Goal: Transaction & Acquisition: Purchase product/service

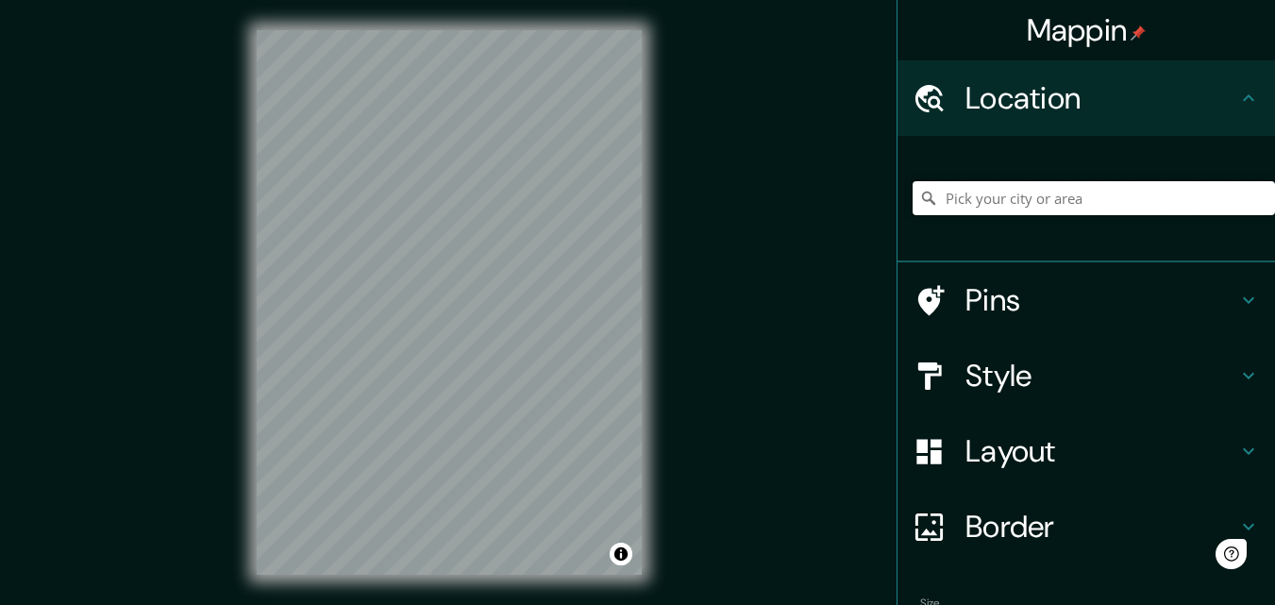
click at [1025, 200] on input "Pick your city or area" at bounding box center [1093, 198] width 362 height 34
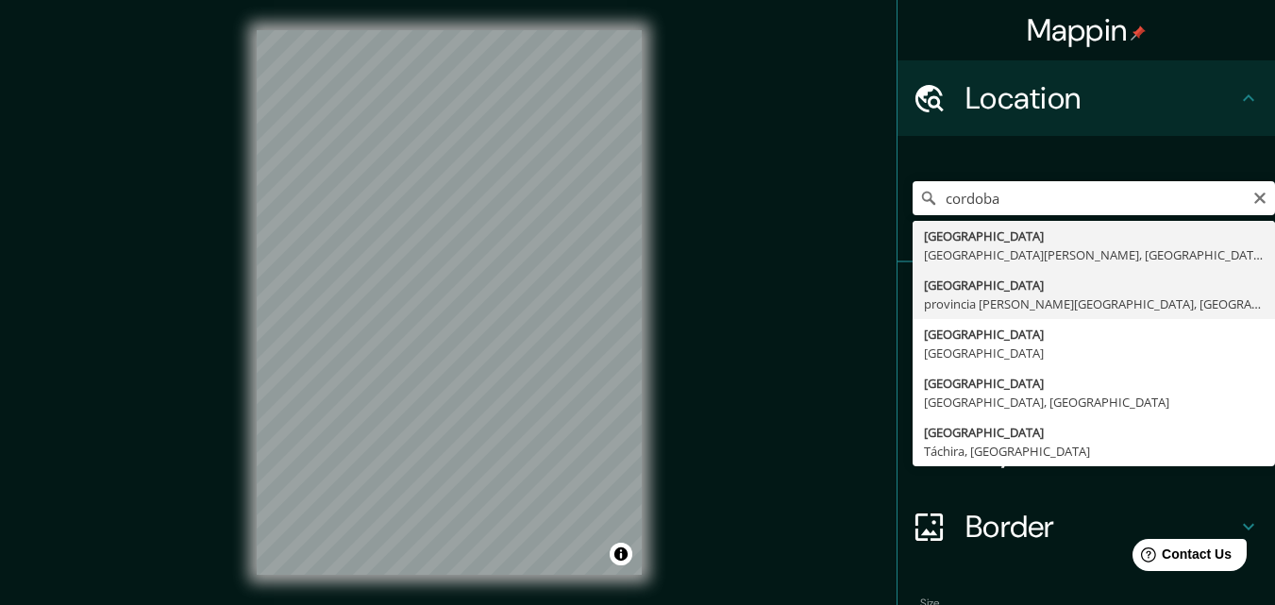
type input "Córdoba, provincia de Córdoba, España"
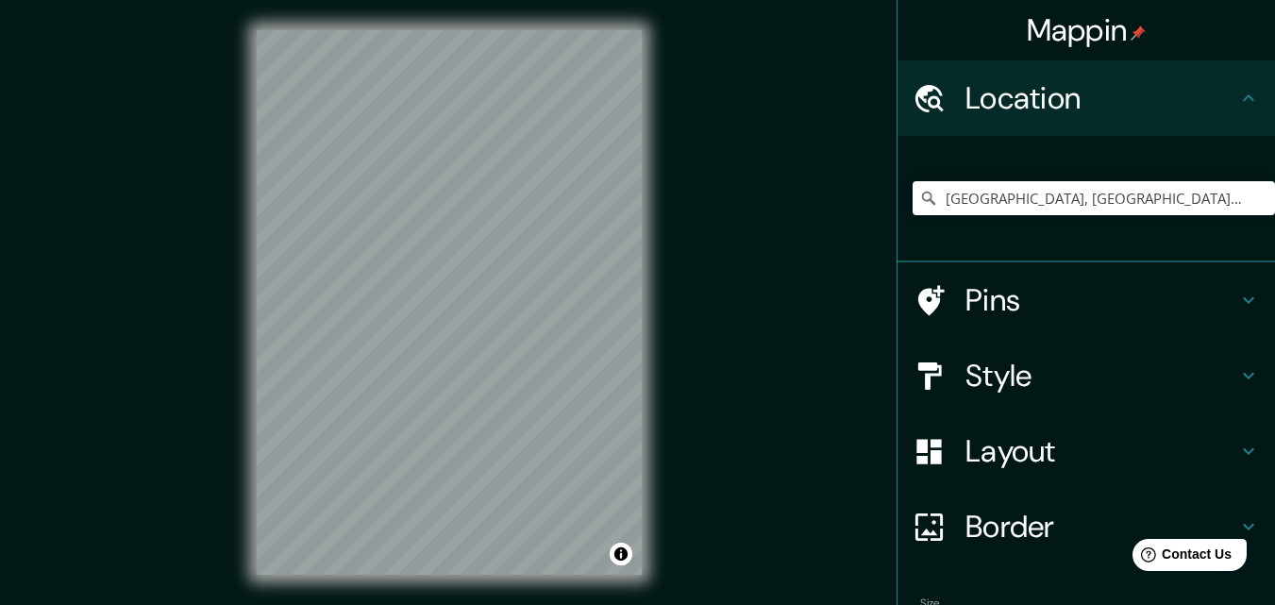
click at [1212, 293] on h4 "Pins" at bounding box center [1101, 300] width 272 height 38
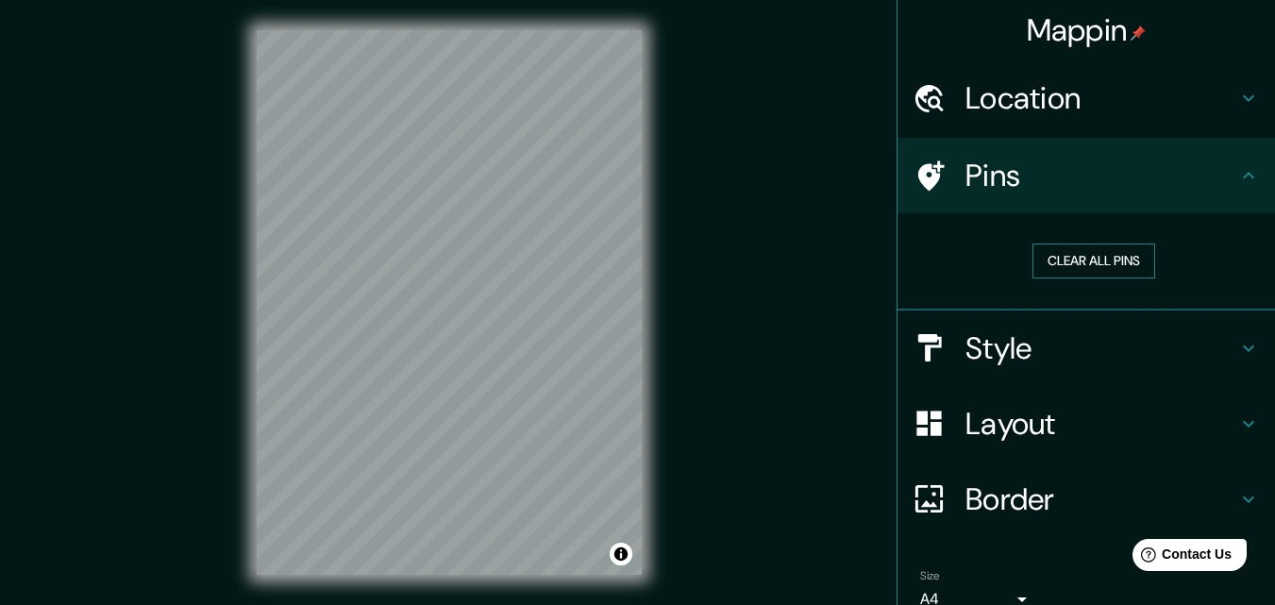
click at [1113, 264] on button "Clear all pins" at bounding box center [1093, 260] width 123 height 35
click at [1162, 329] on h4 "Style" at bounding box center [1101, 348] width 272 height 38
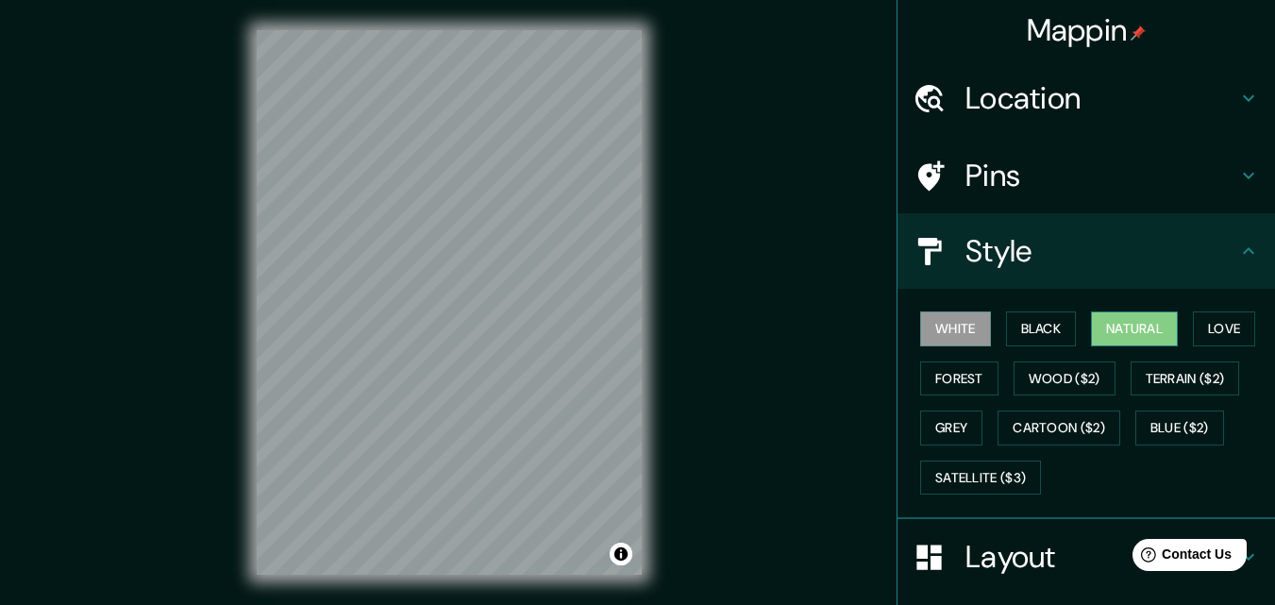
click at [1113, 326] on button "Natural" at bounding box center [1134, 328] width 87 height 35
click at [1229, 326] on button "Love" at bounding box center [1224, 328] width 62 height 35
click at [920, 335] on button "White" at bounding box center [955, 328] width 71 height 35
click at [948, 371] on button "Forest" at bounding box center [959, 378] width 78 height 35
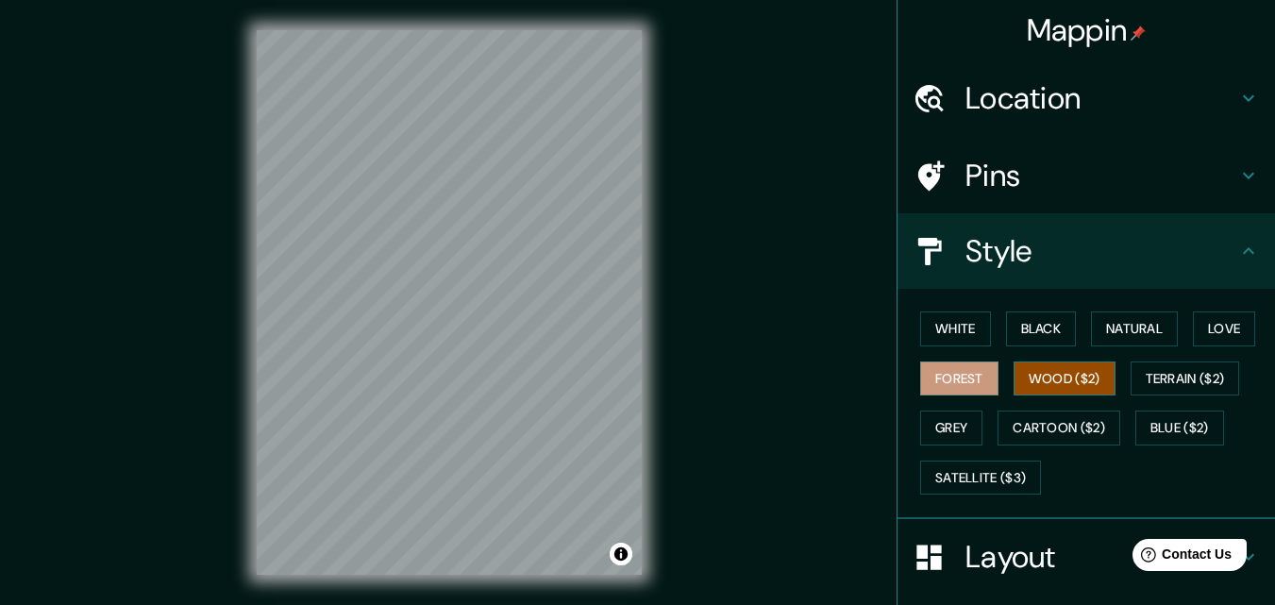
click at [1026, 373] on button "Wood ($2)" at bounding box center [1064, 378] width 102 height 35
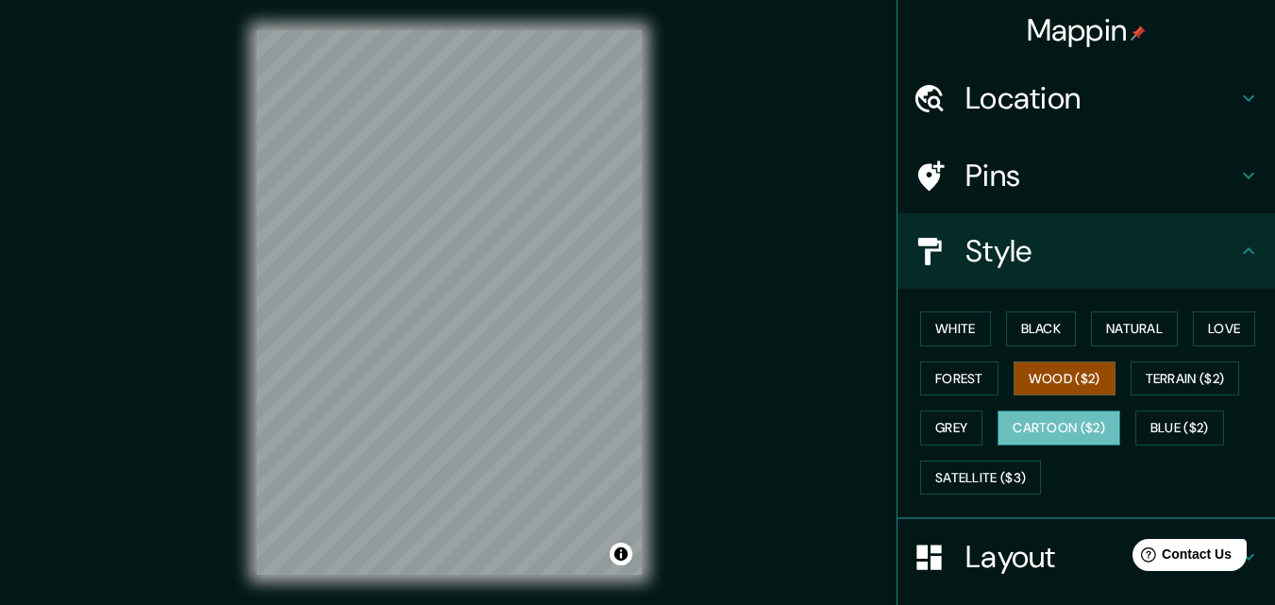
click at [1080, 433] on button "Cartoon ($2)" at bounding box center [1058, 427] width 123 height 35
click at [1046, 330] on button "Black" at bounding box center [1041, 328] width 71 height 35
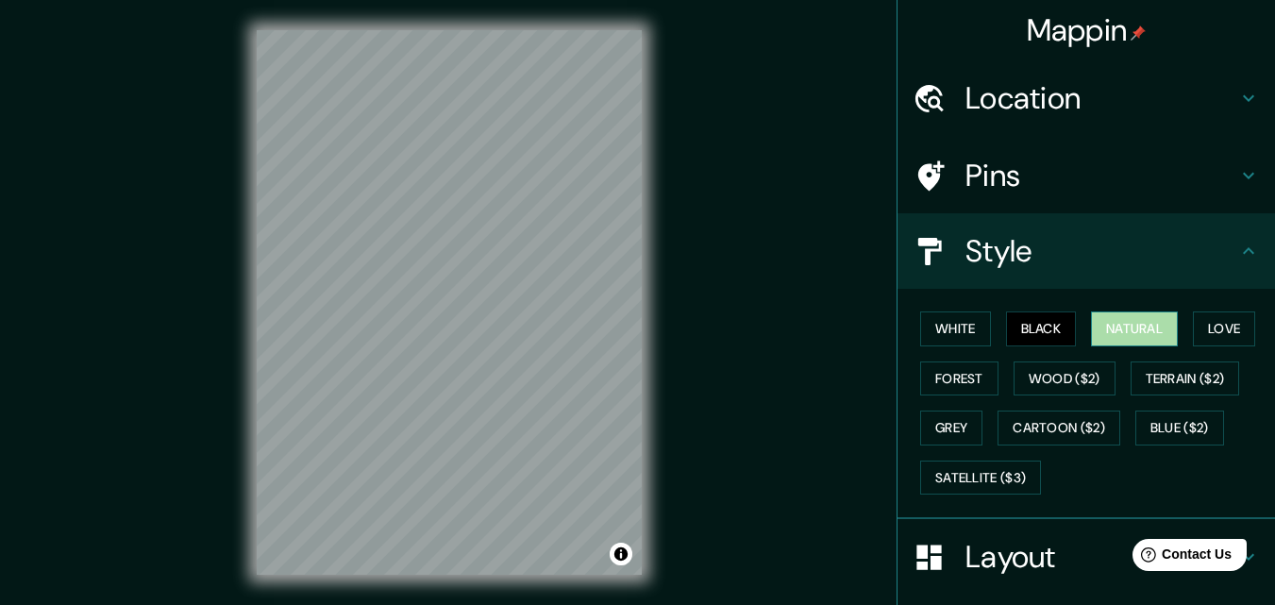
click at [1137, 329] on button "Natural" at bounding box center [1134, 328] width 87 height 35
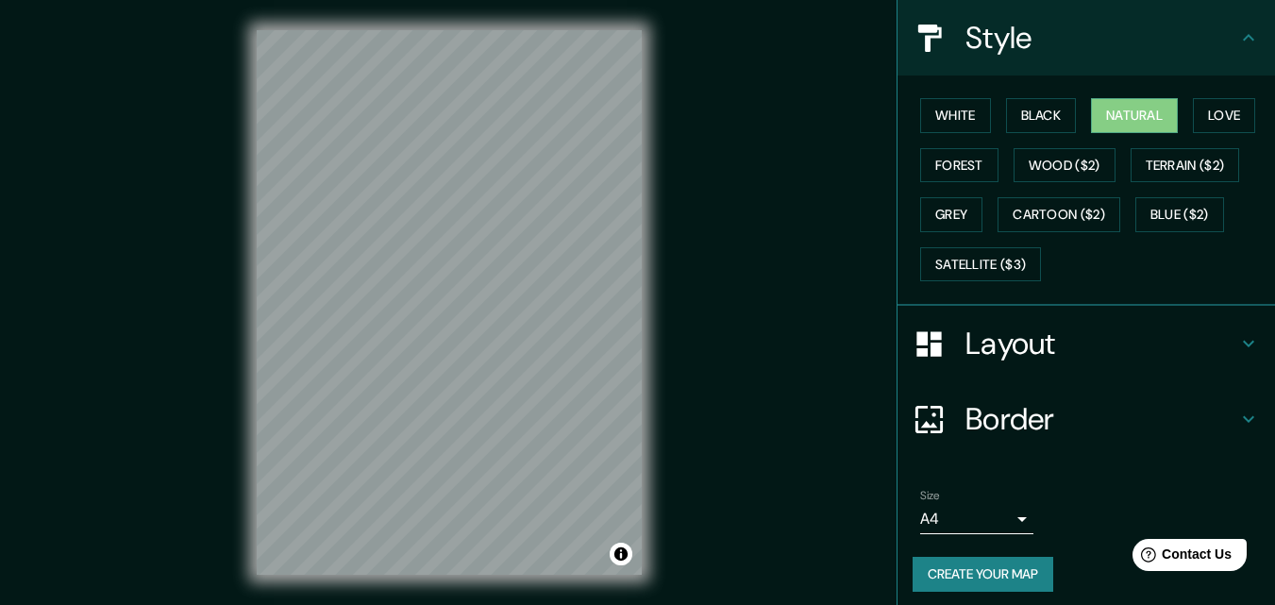
scroll to position [223, 0]
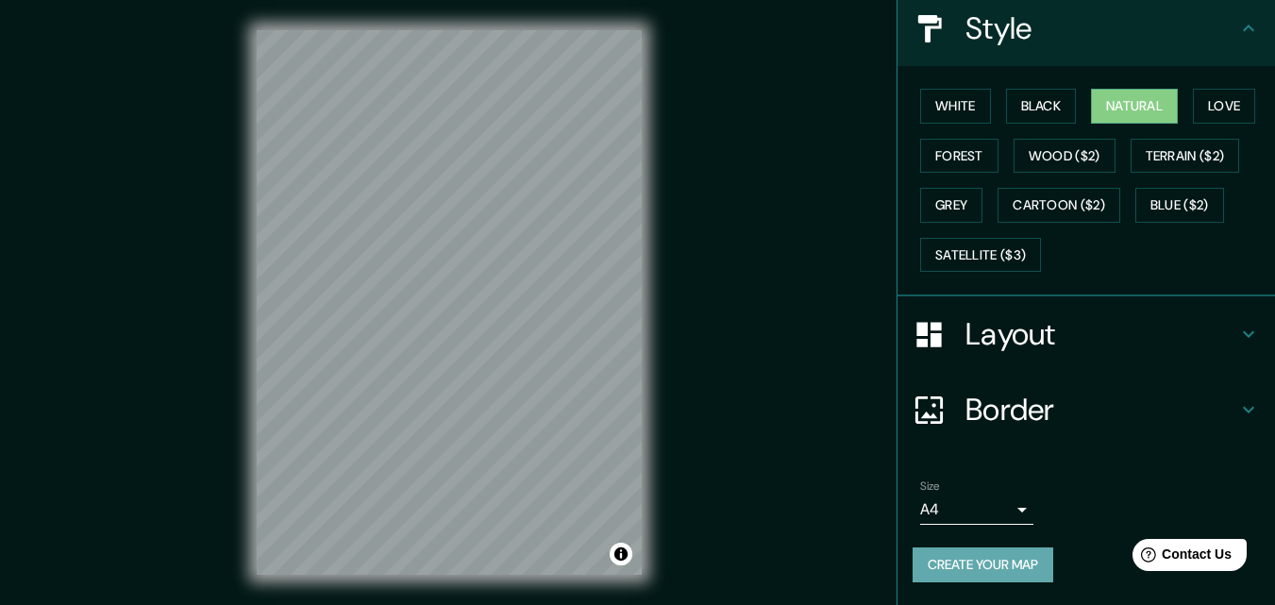
click at [997, 565] on button "Create your map" at bounding box center [982, 564] width 141 height 35
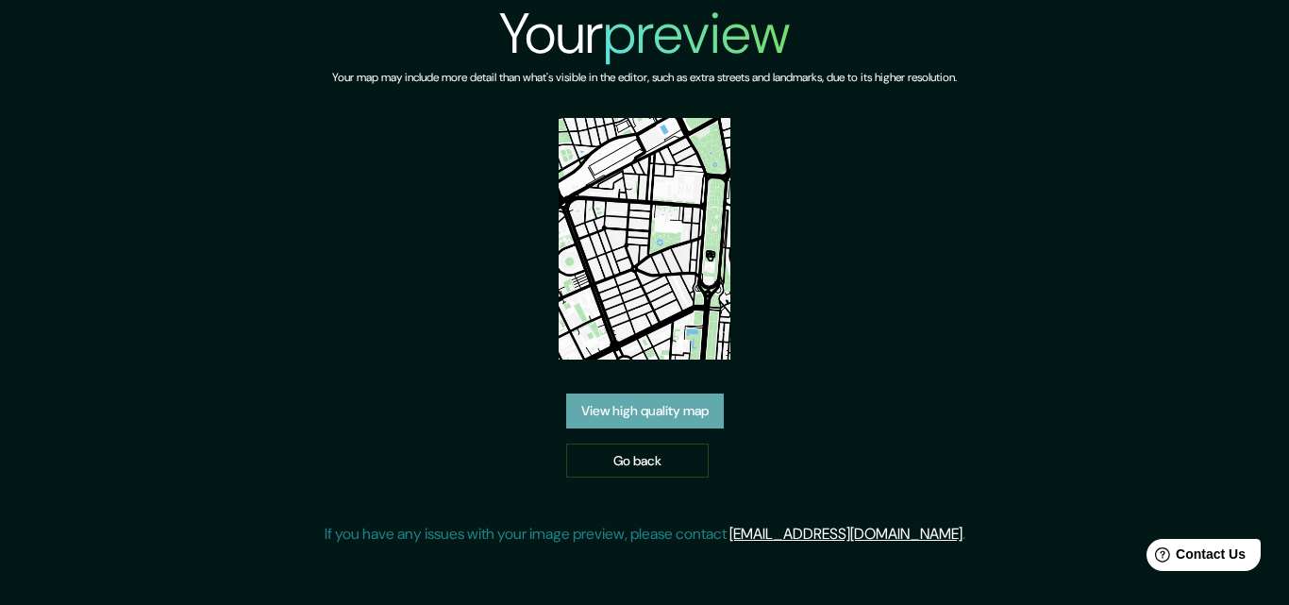
click at [700, 409] on link "View high quality map" at bounding box center [645, 410] width 158 height 35
